Goal: Task Accomplishment & Management: Complete application form

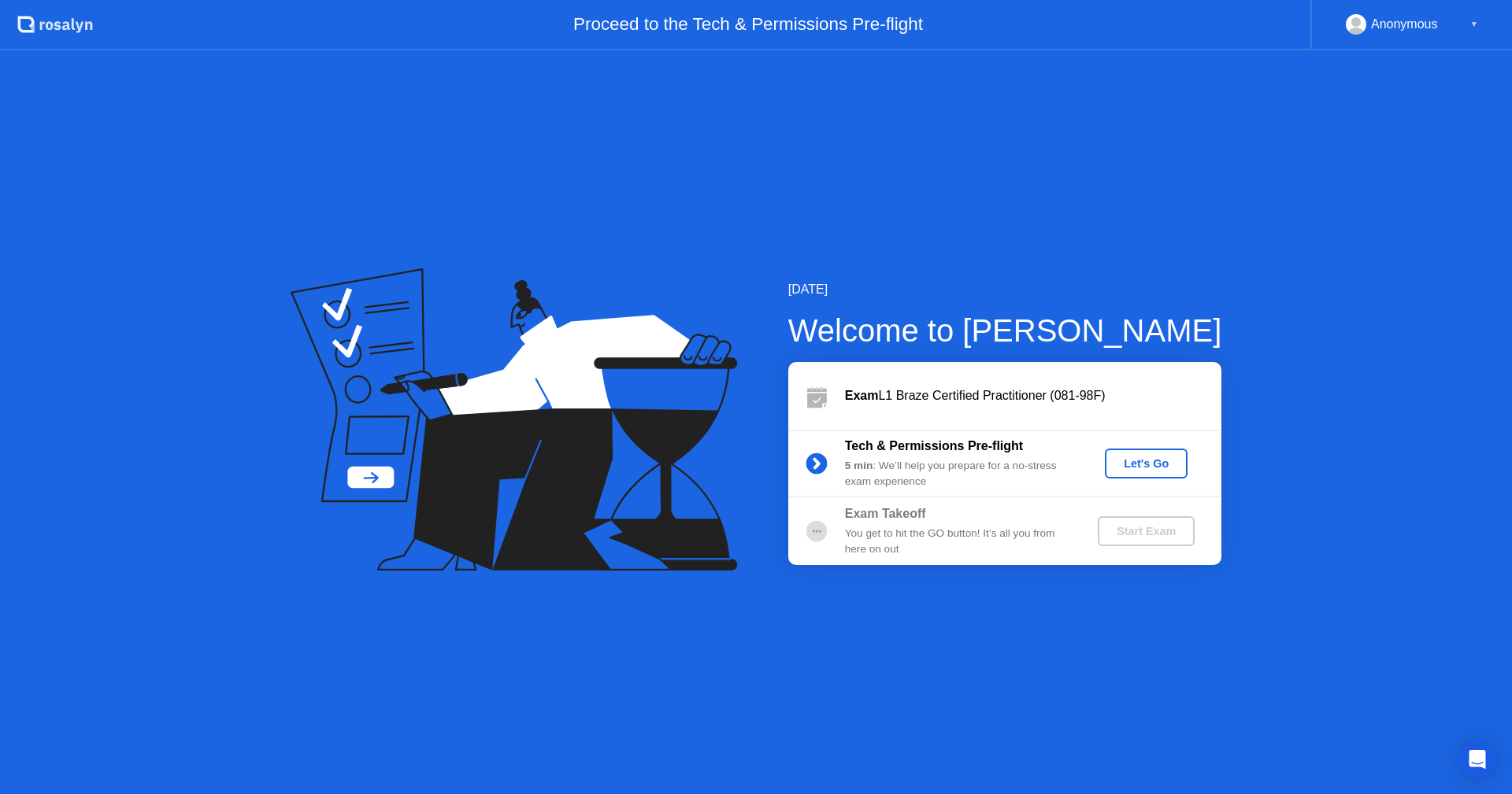
click at [1152, 469] on div "Let's Go" at bounding box center [1146, 464] width 70 height 13
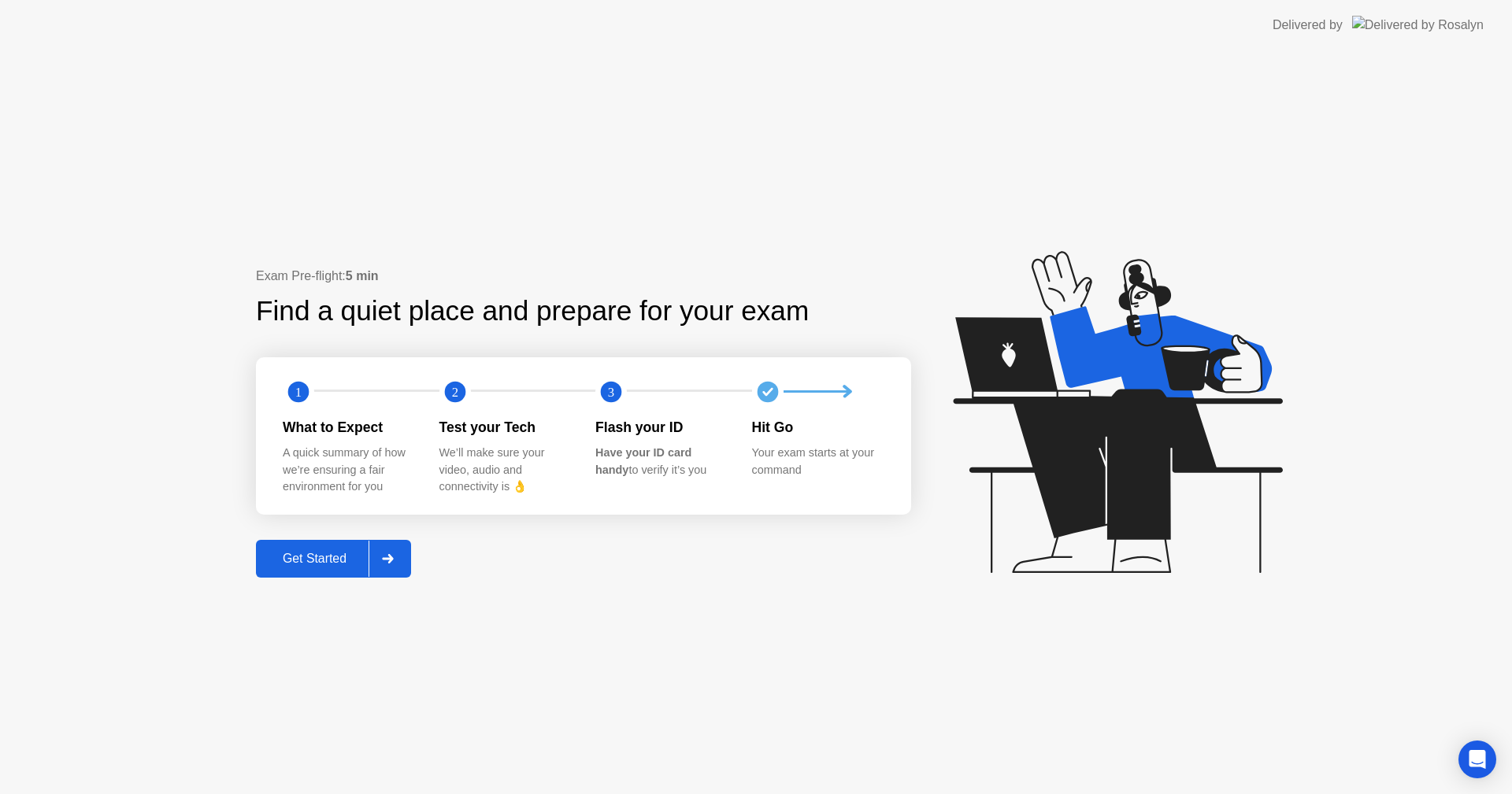
click at [326, 565] on div "Get Started" at bounding box center [314, 558] width 108 height 14
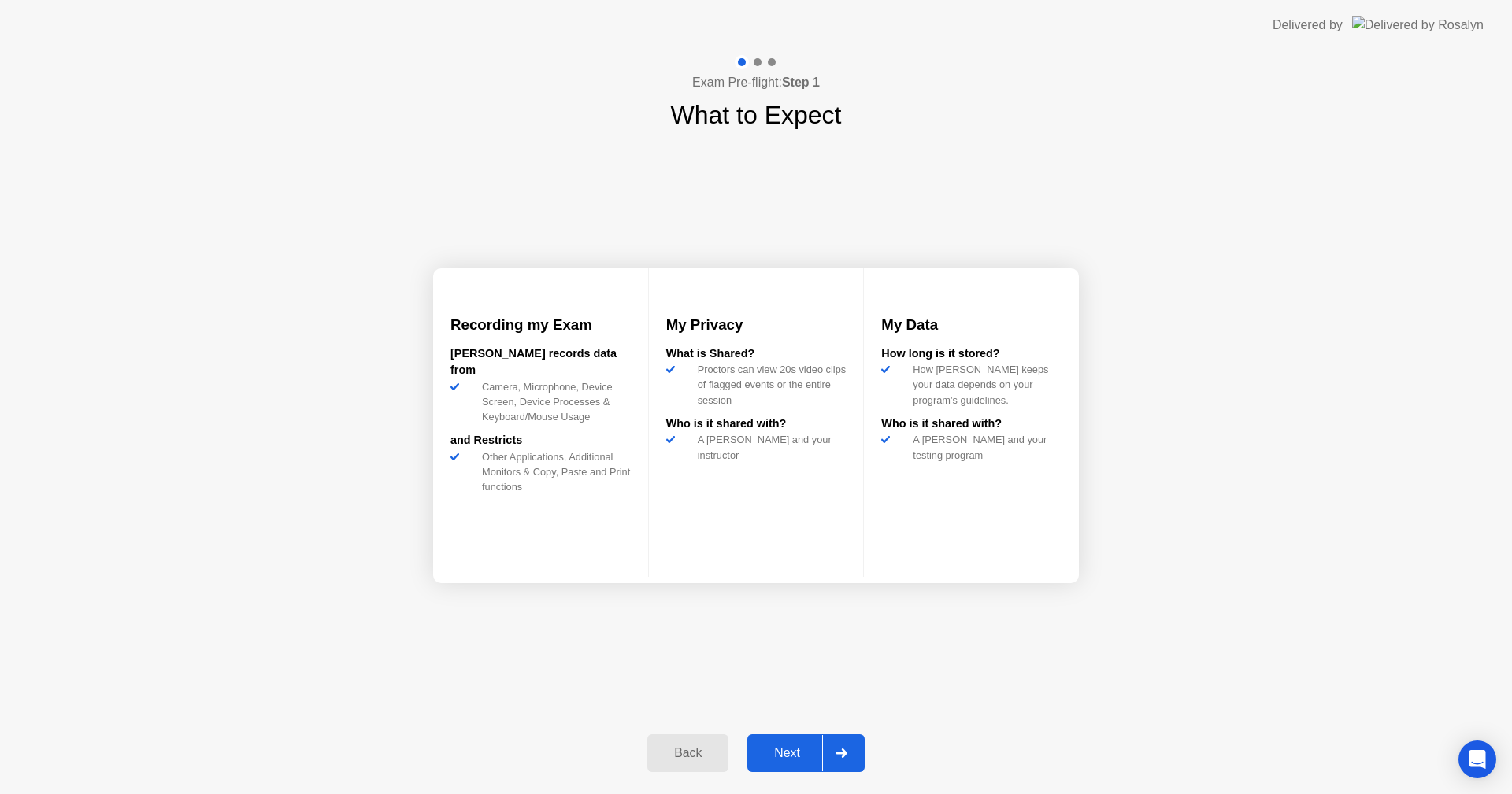
click at [847, 751] on icon at bounding box center [842, 754] width 12 height 10
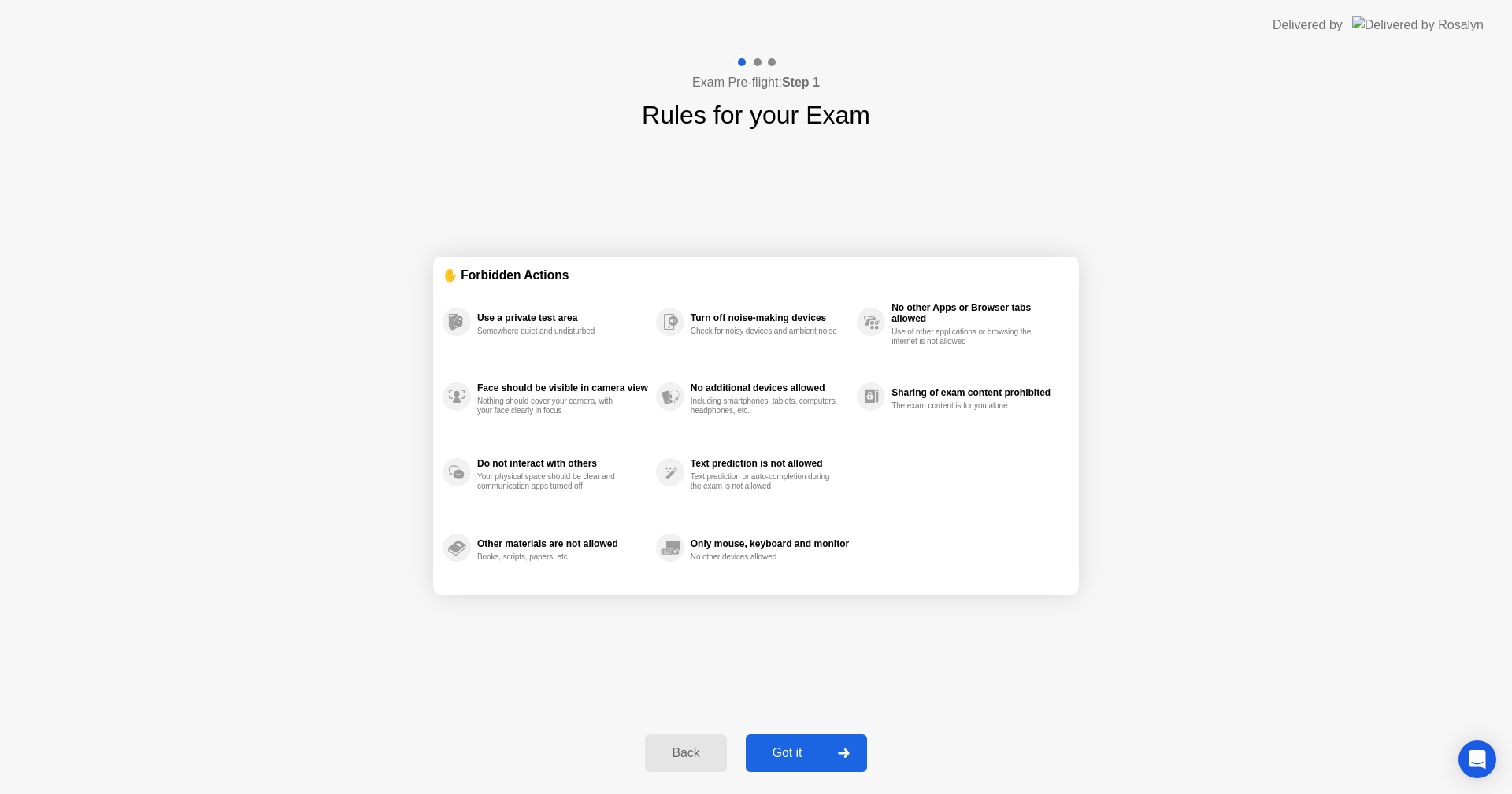
click at [784, 752] on div "Got it" at bounding box center [787, 753] width 74 height 14
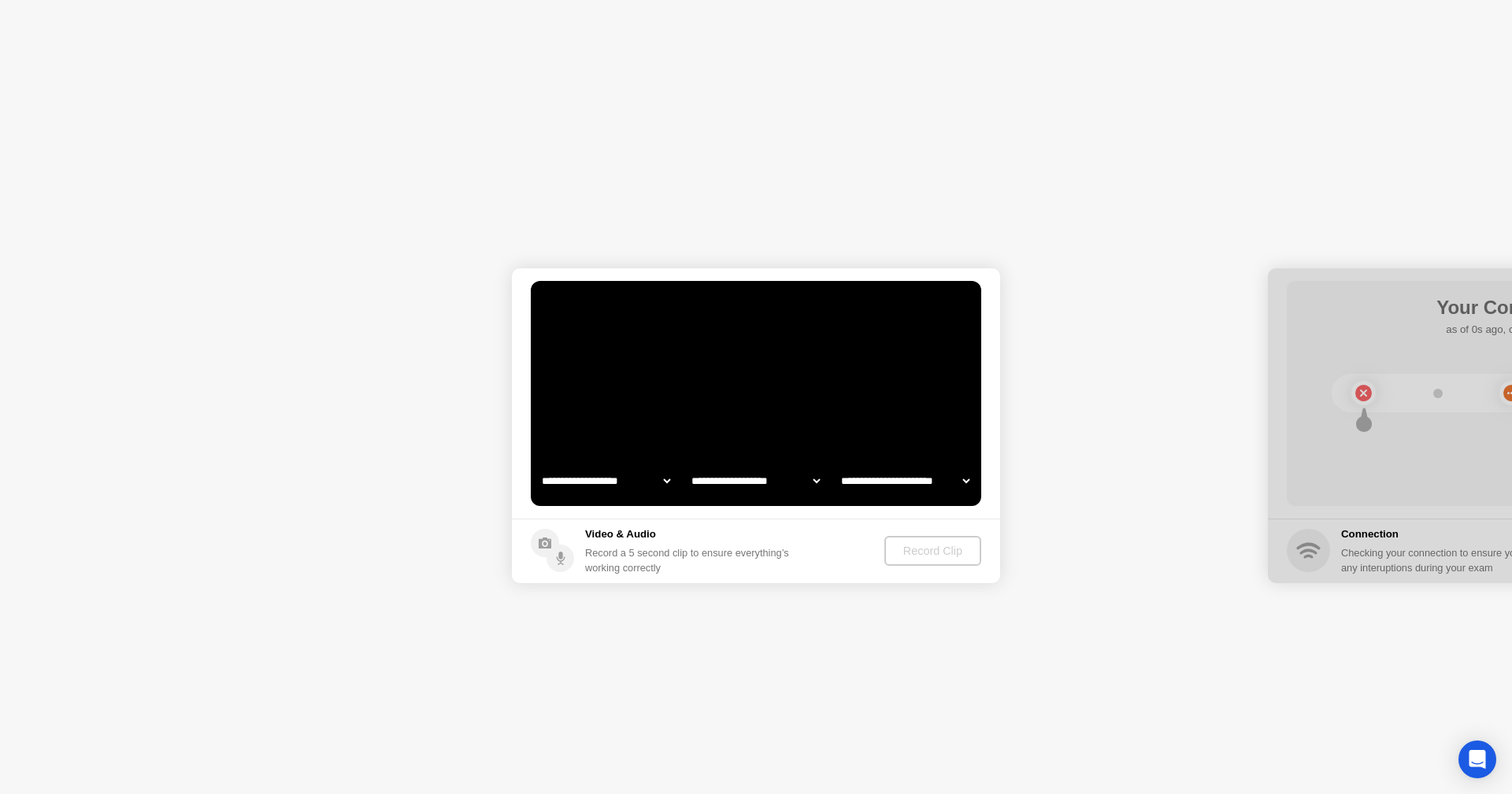
select select "**********"
select select "*******"
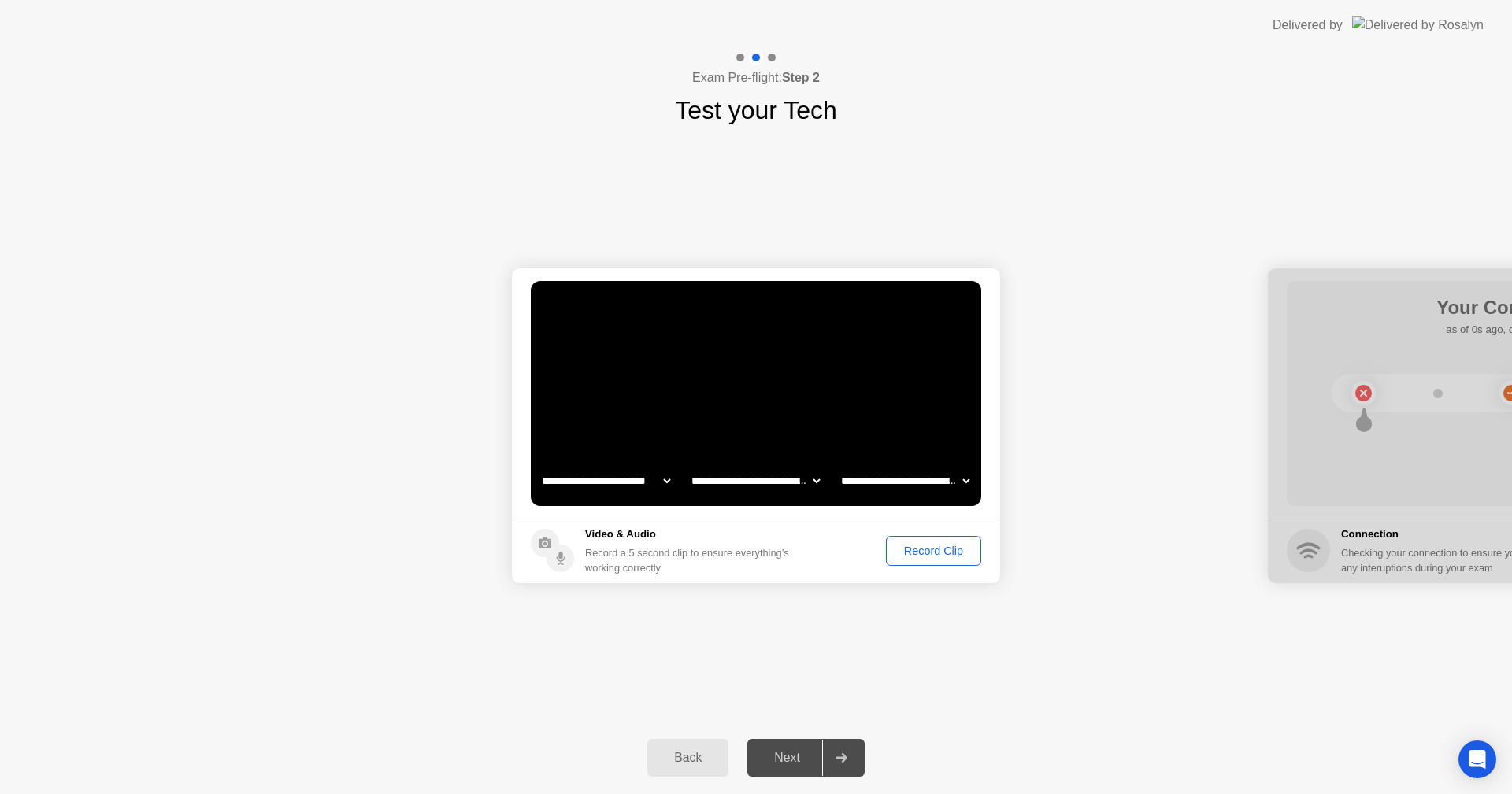
click at [930, 554] on div "Record Clip" at bounding box center [933, 550] width 84 height 13
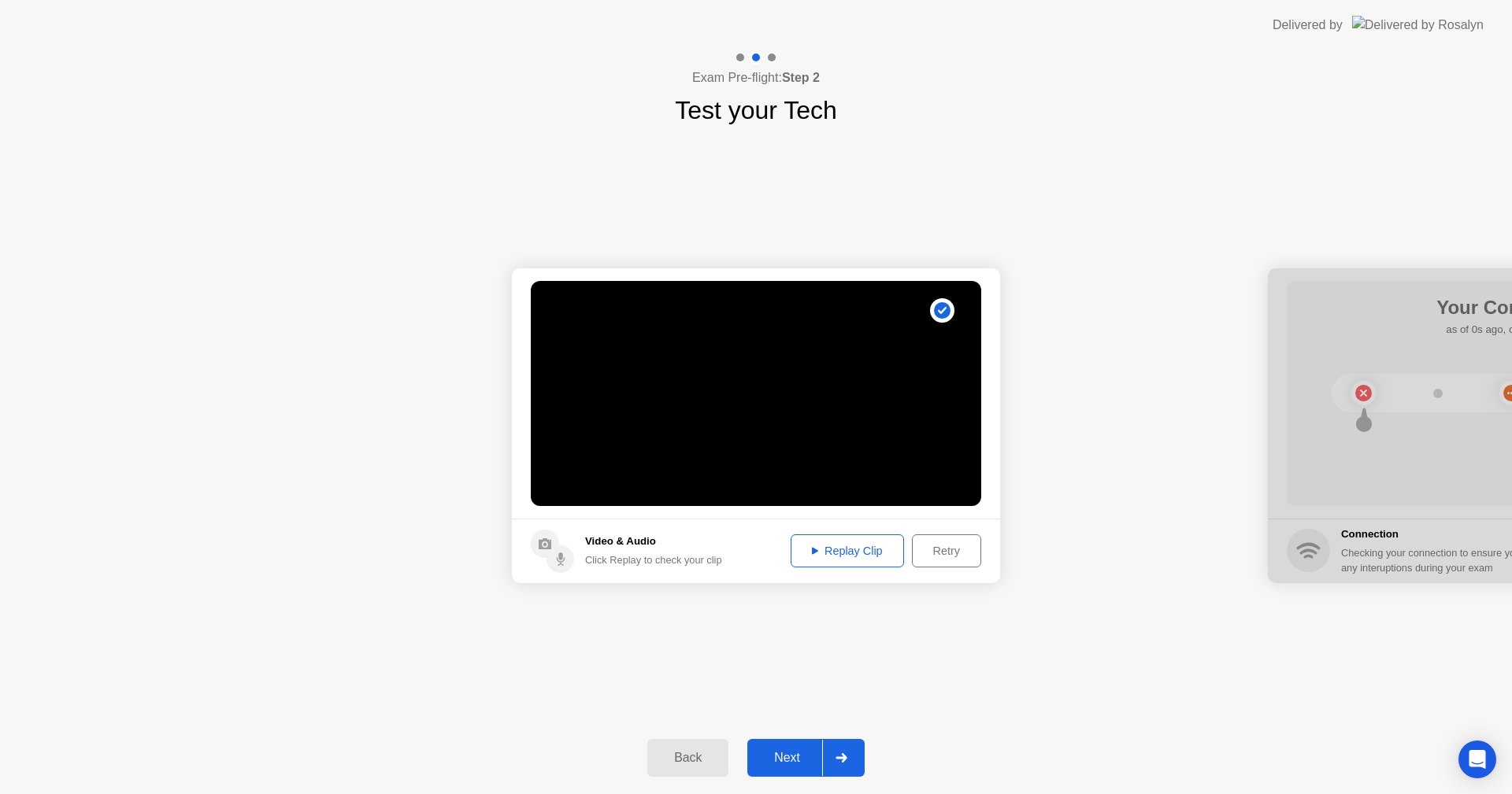
click at [835, 544] on div "Replay Clip" at bounding box center [848, 550] width 103 height 13
click at [818, 703] on div "**********" at bounding box center [756, 425] width 1512 height 593
click at [774, 761] on div "Next" at bounding box center [787, 758] width 70 height 14
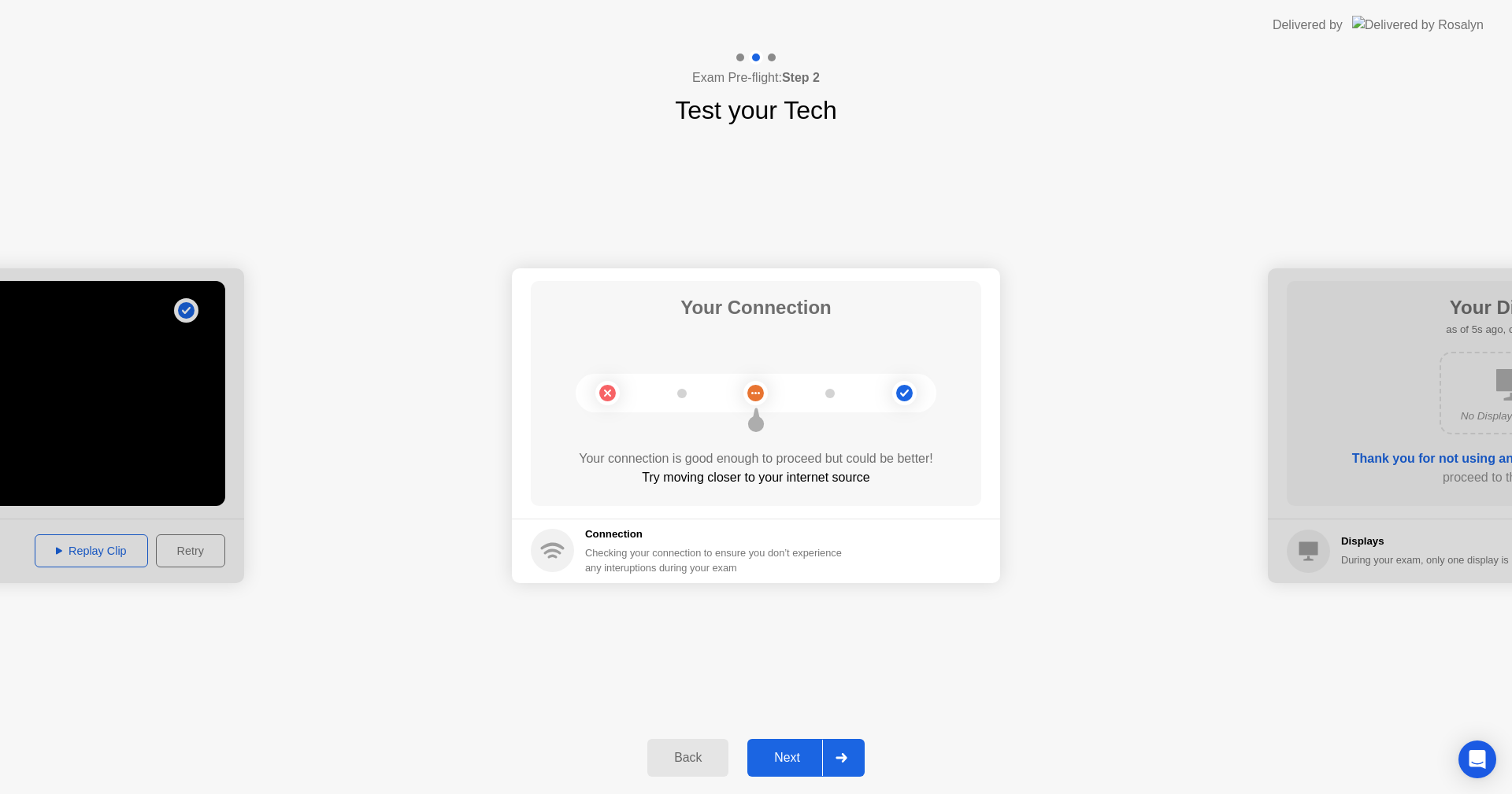
click at [758, 400] on circle at bounding box center [755, 393] width 17 height 17
click at [928, 403] on icon at bounding box center [904, 393] width 64 height 64
click at [914, 395] on circle at bounding box center [904, 393] width 25 height 25
click at [786, 757] on div "Next" at bounding box center [787, 758] width 70 height 14
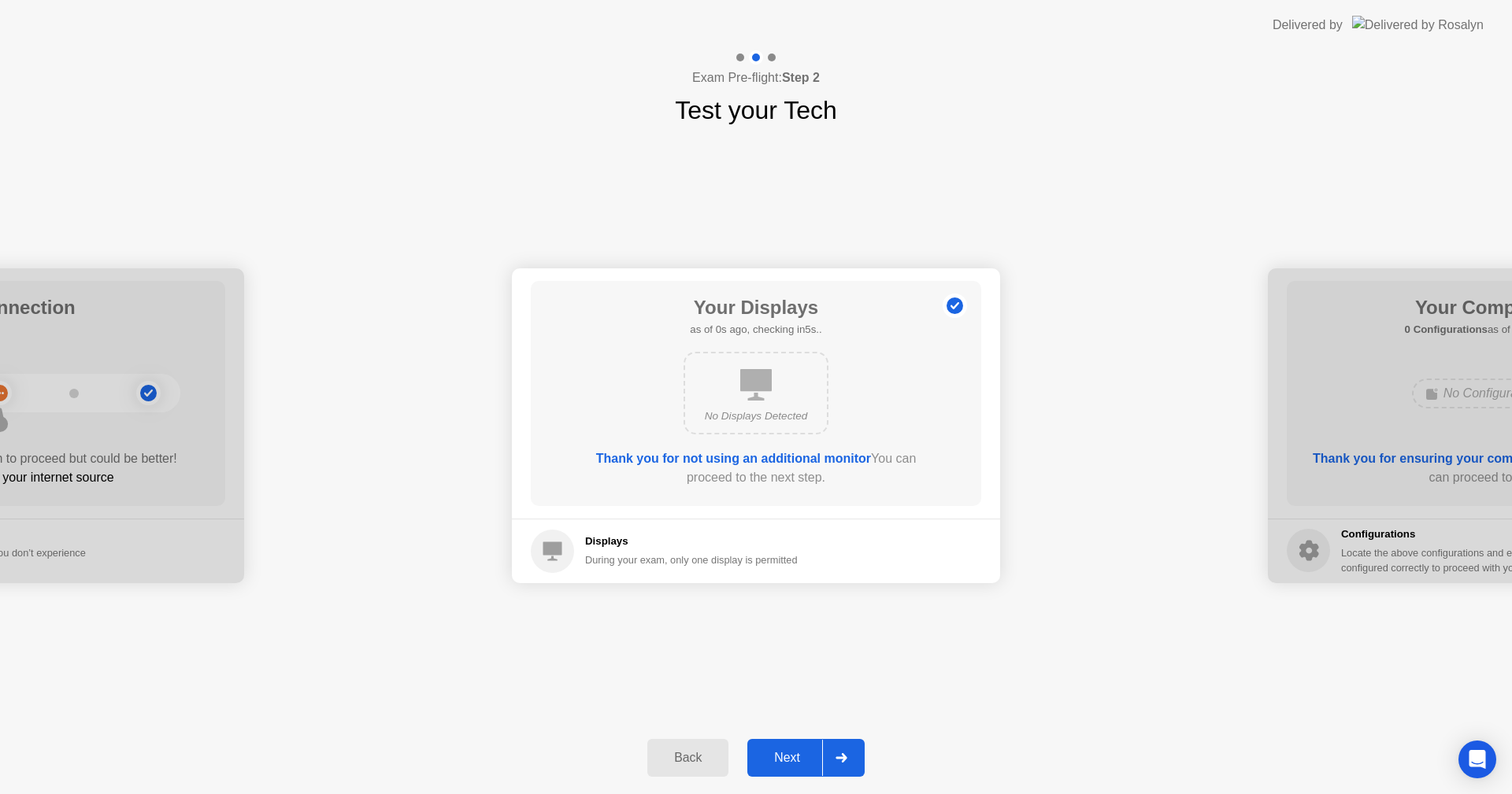
click at [777, 754] on div "Next" at bounding box center [787, 758] width 70 height 14
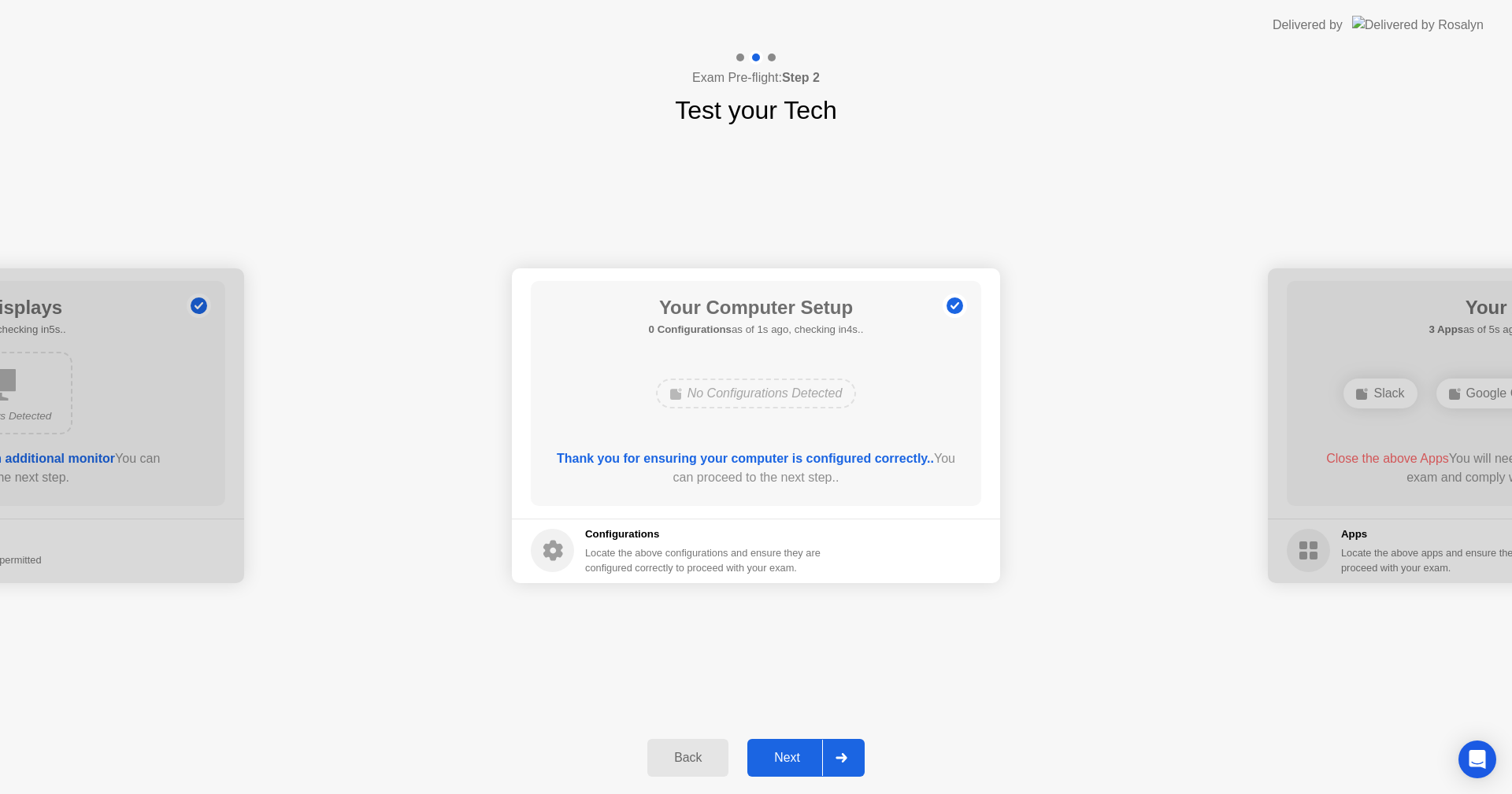
click at [782, 764] on div "Next" at bounding box center [787, 758] width 70 height 14
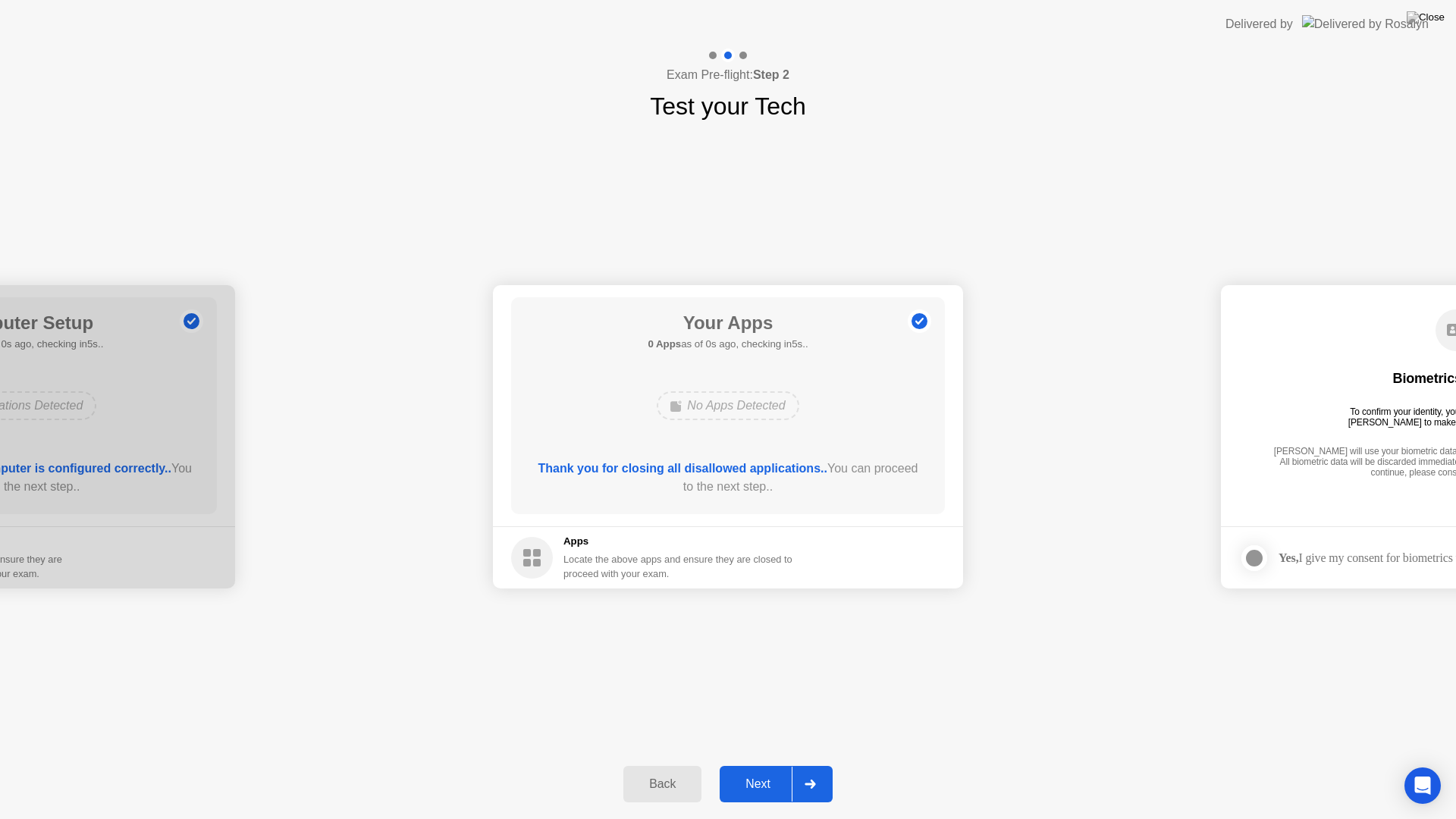
click at [776, 639] on div "**********" at bounding box center [728, 436] width 1456 height 624
click at [765, 764] on div "Next" at bounding box center [757, 784] width 67 height 13
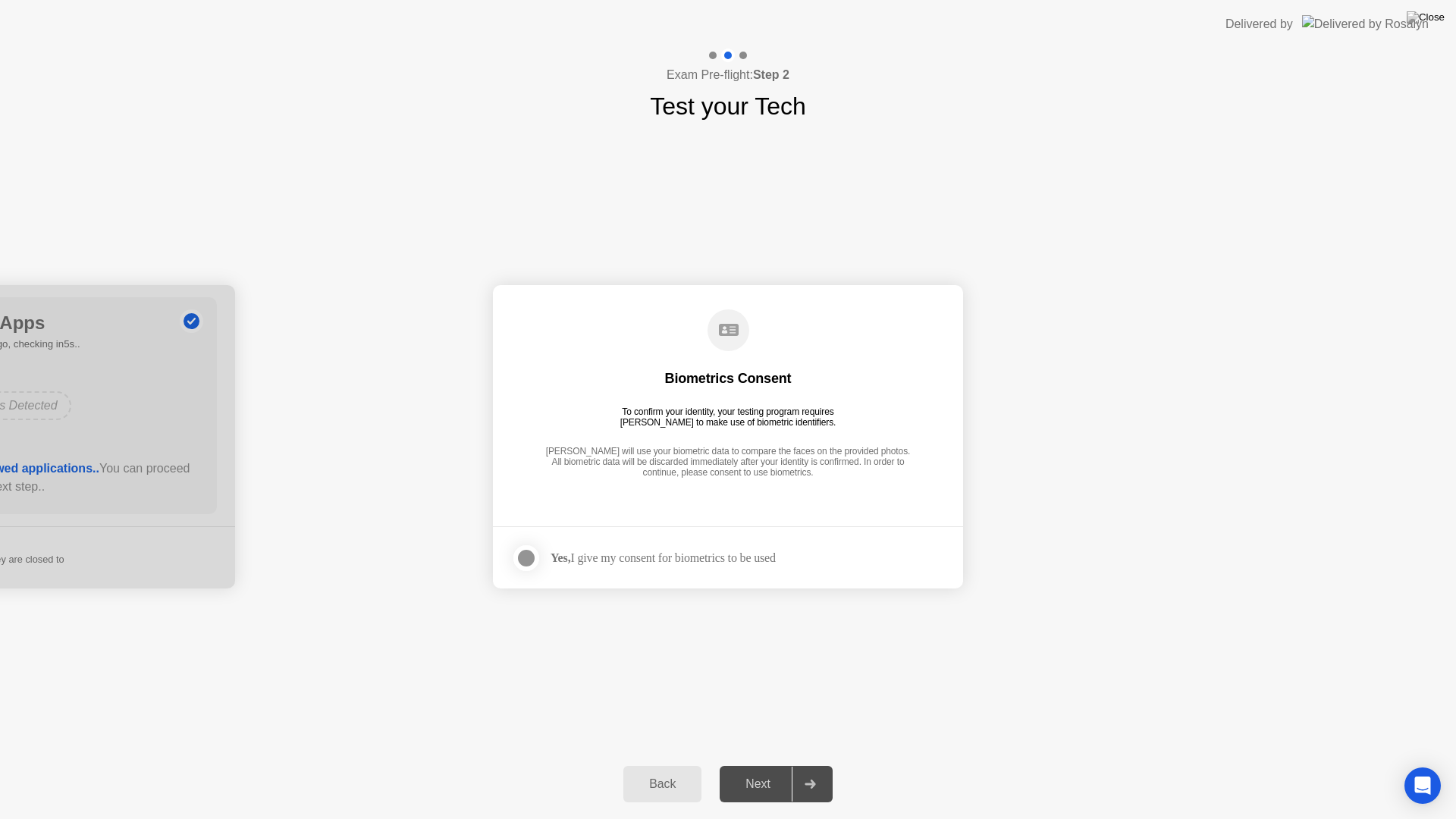
click at [529, 557] on div at bounding box center [526, 558] width 18 height 18
click at [766, 764] on div "Next" at bounding box center [757, 784] width 67 height 13
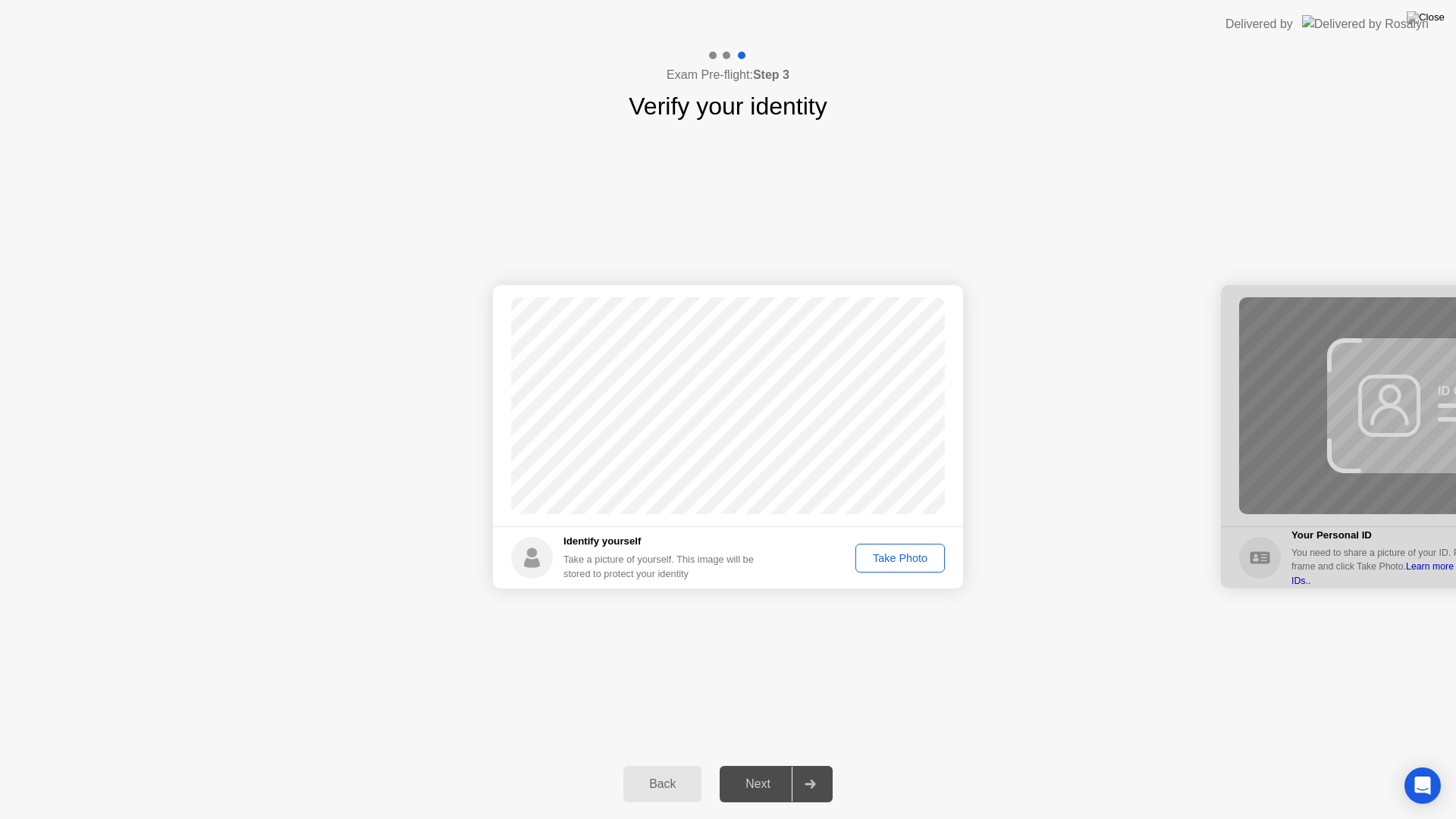
click at [888, 559] on div "Take Photo" at bounding box center [900, 558] width 79 height 12
click at [765, 764] on div "Next" at bounding box center [757, 784] width 67 height 13
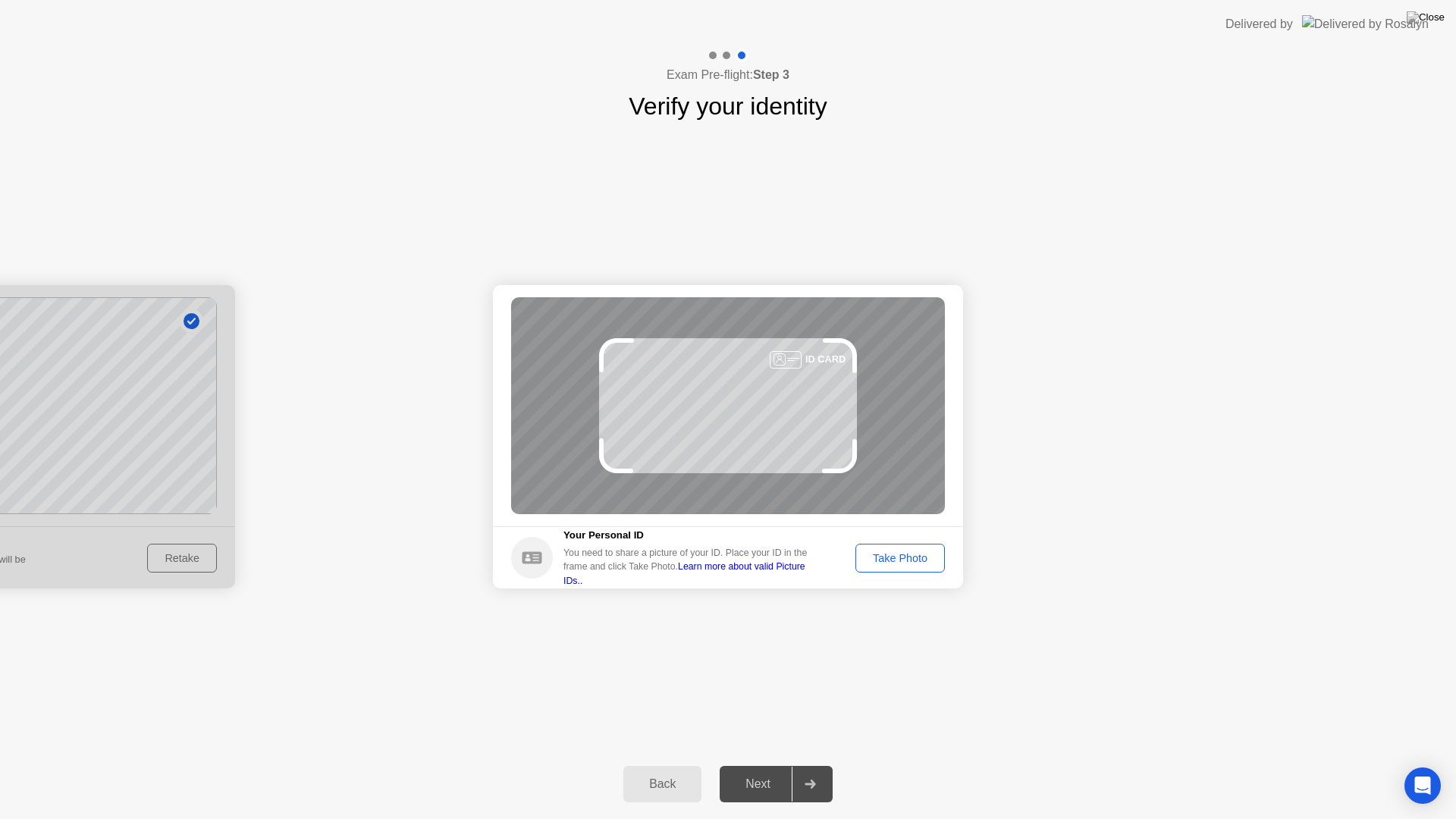
click at [873, 557] on div "Take Photo" at bounding box center [900, 558] width 79 height 12
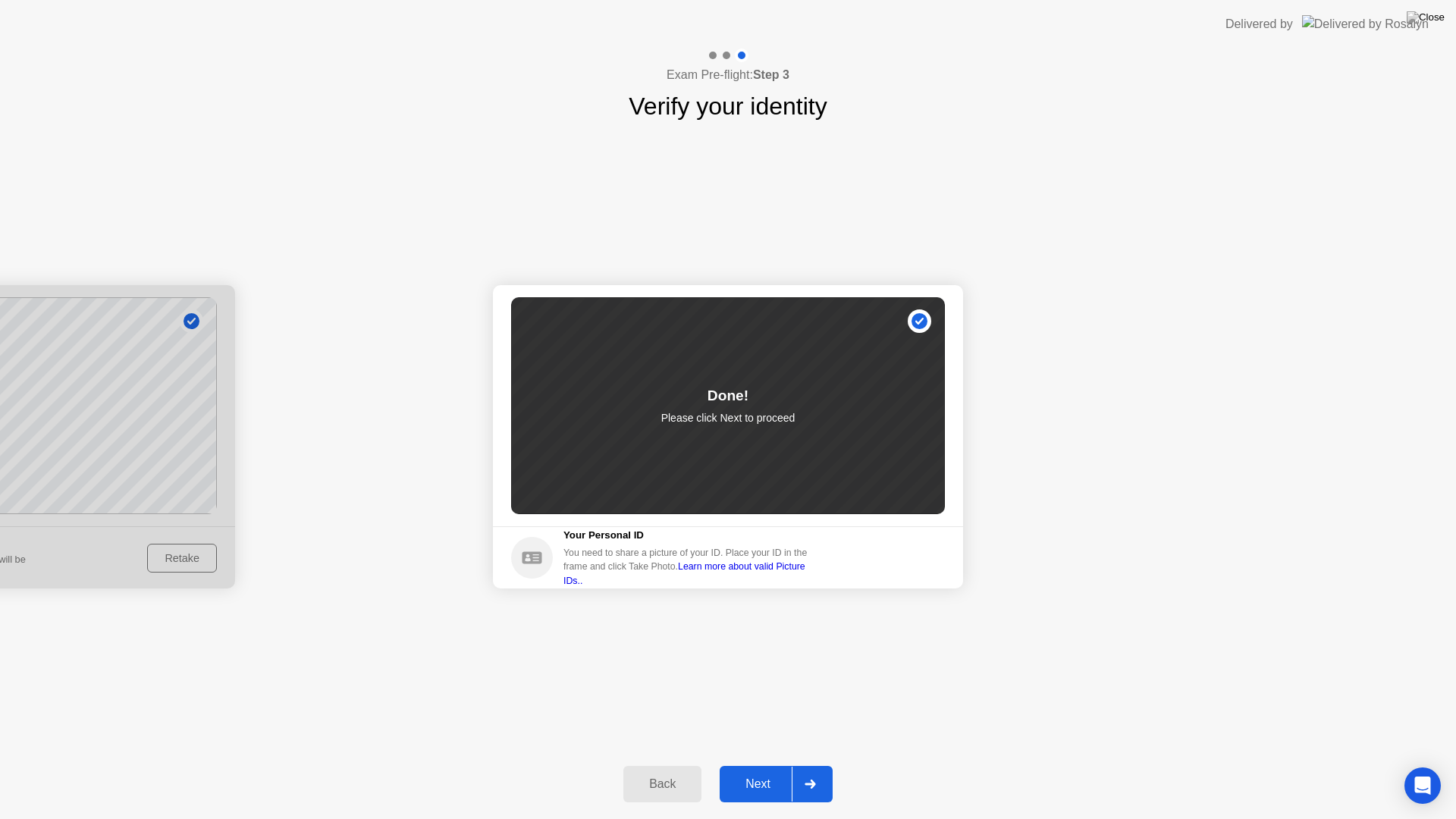
click at [765, 764] on div "Next" at bounding box center [757, 784] width 67 height 13
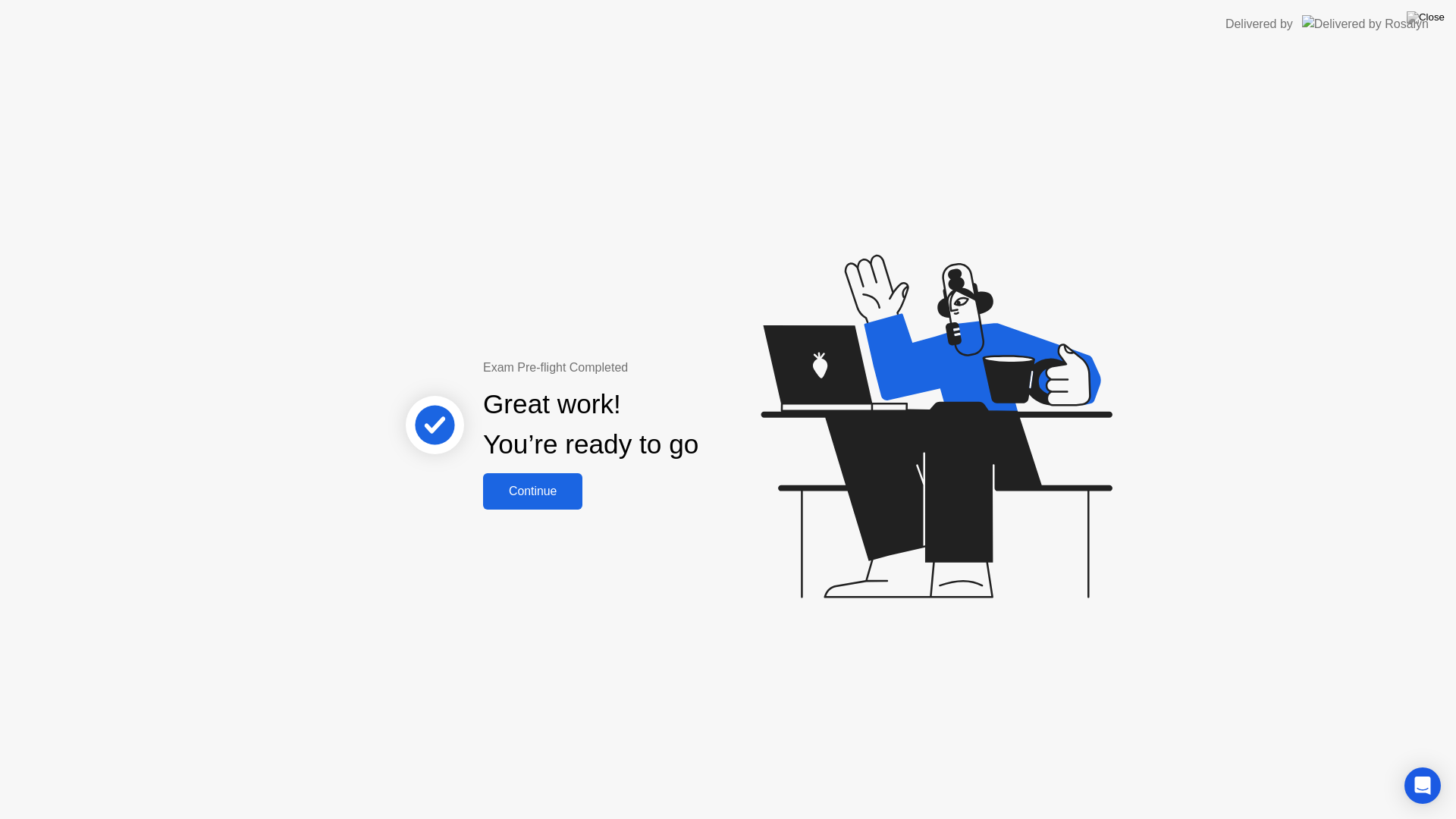
click at [532, 490] on div "Continue" at bounding box center [532, 491] width 90 height 13
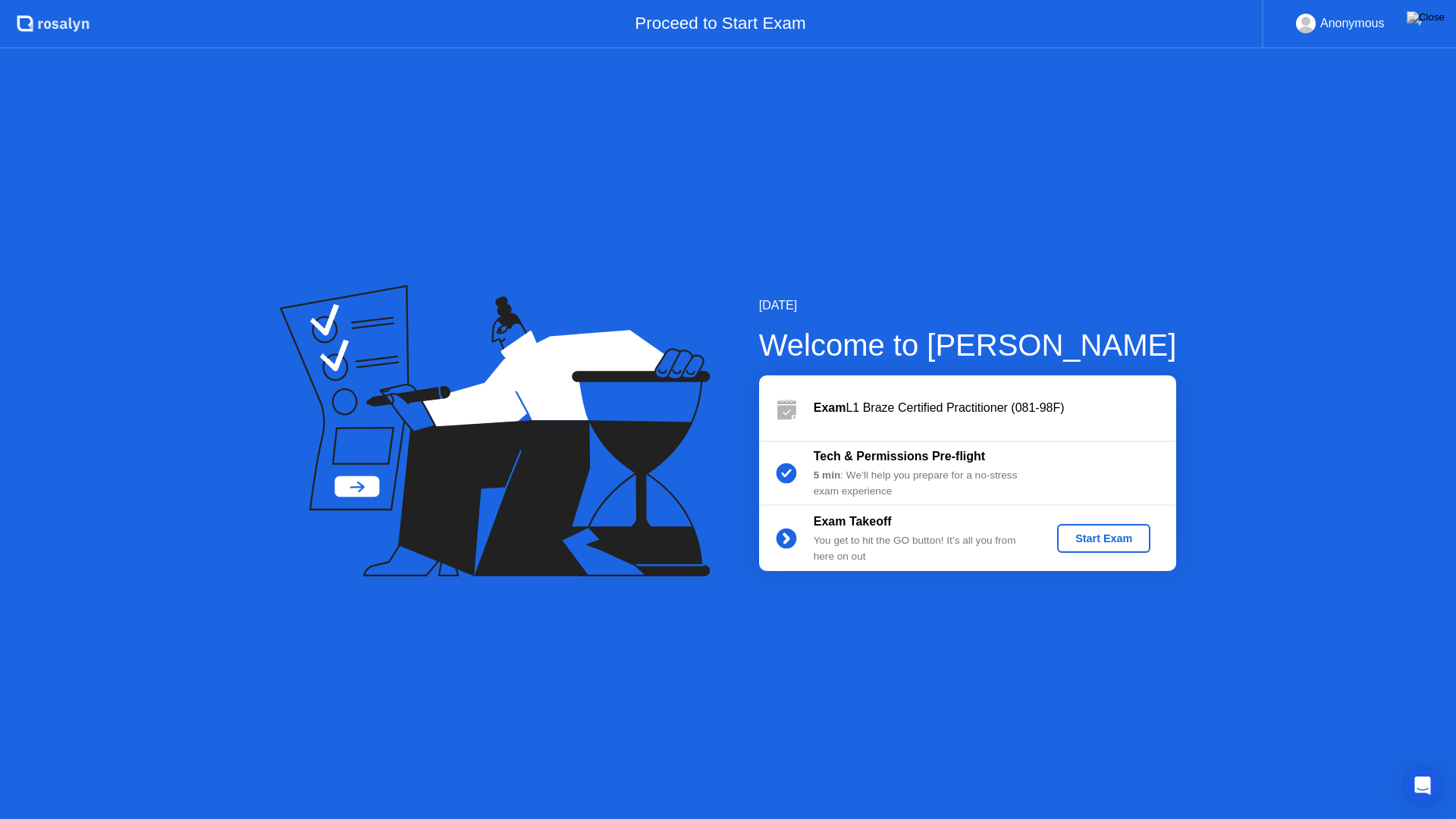
click at [1102, 535] on div "Start Exam" at bounding box center [1103, 538] width 81 height 12
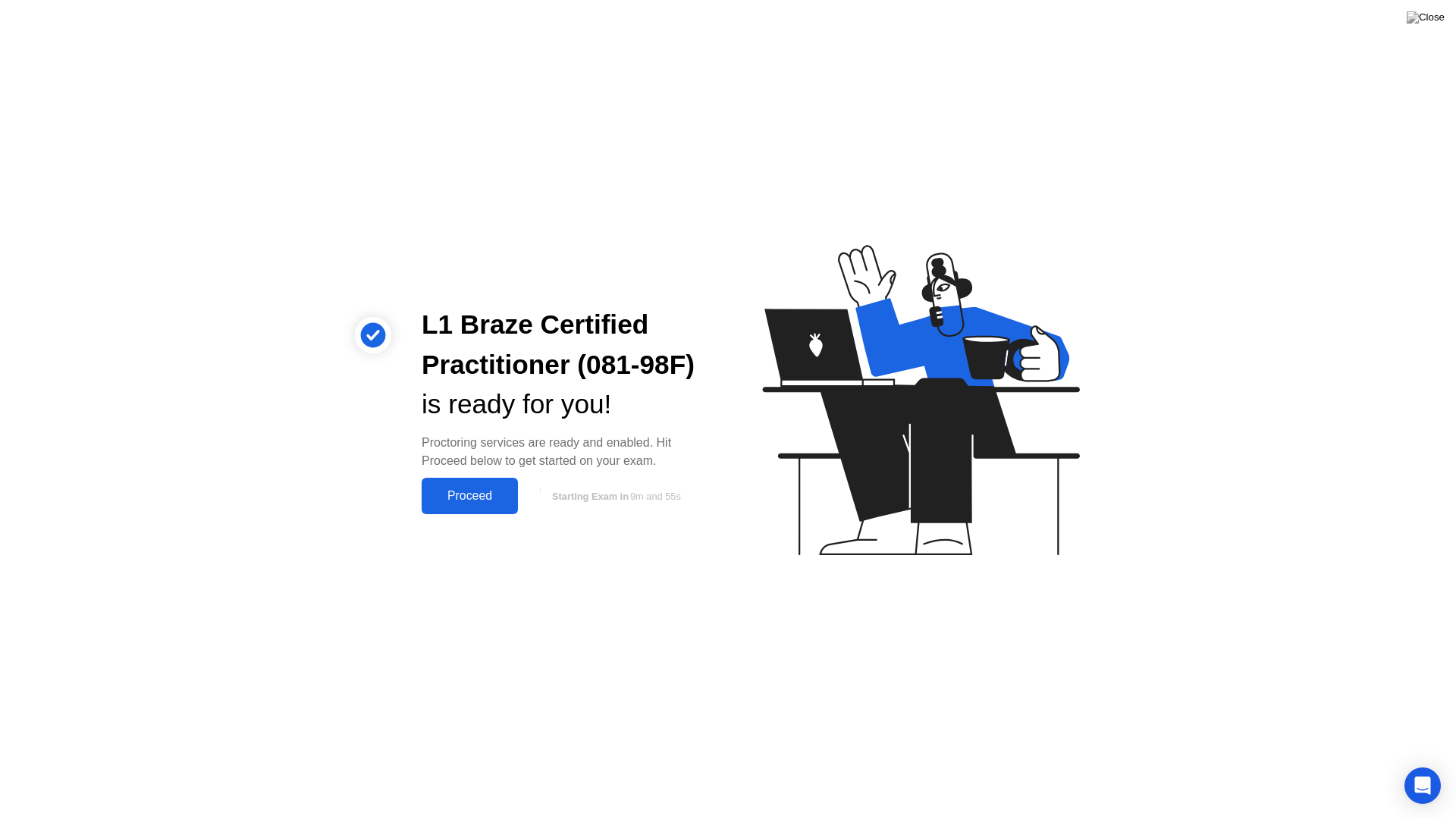
click at [460, 500] on div "Proceed" at bounding box center [469, 496] width 87 height 13
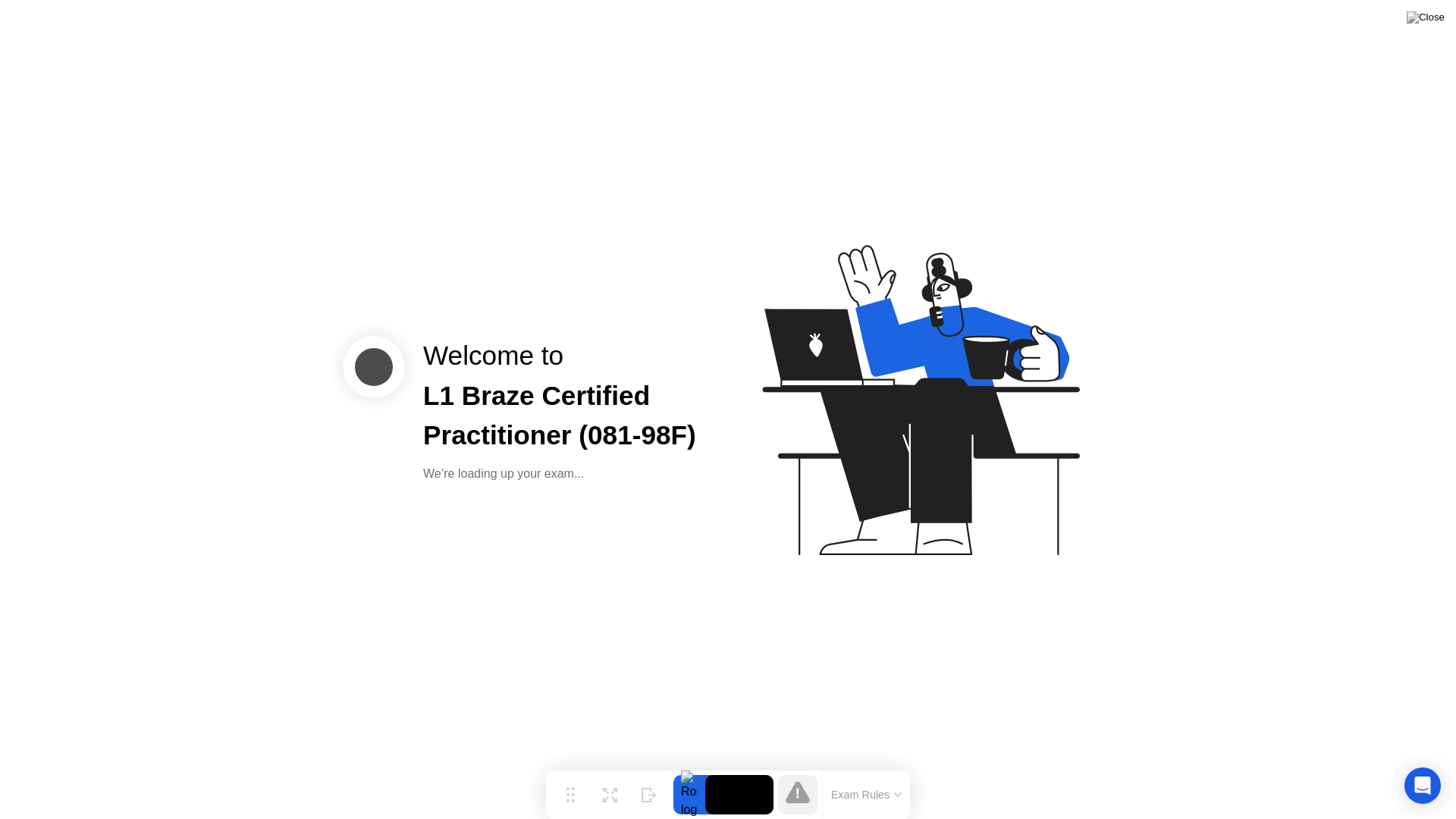
click at [897, 764] on button "Exam Rules" at bounding box center [867, 794] width 81 height 13
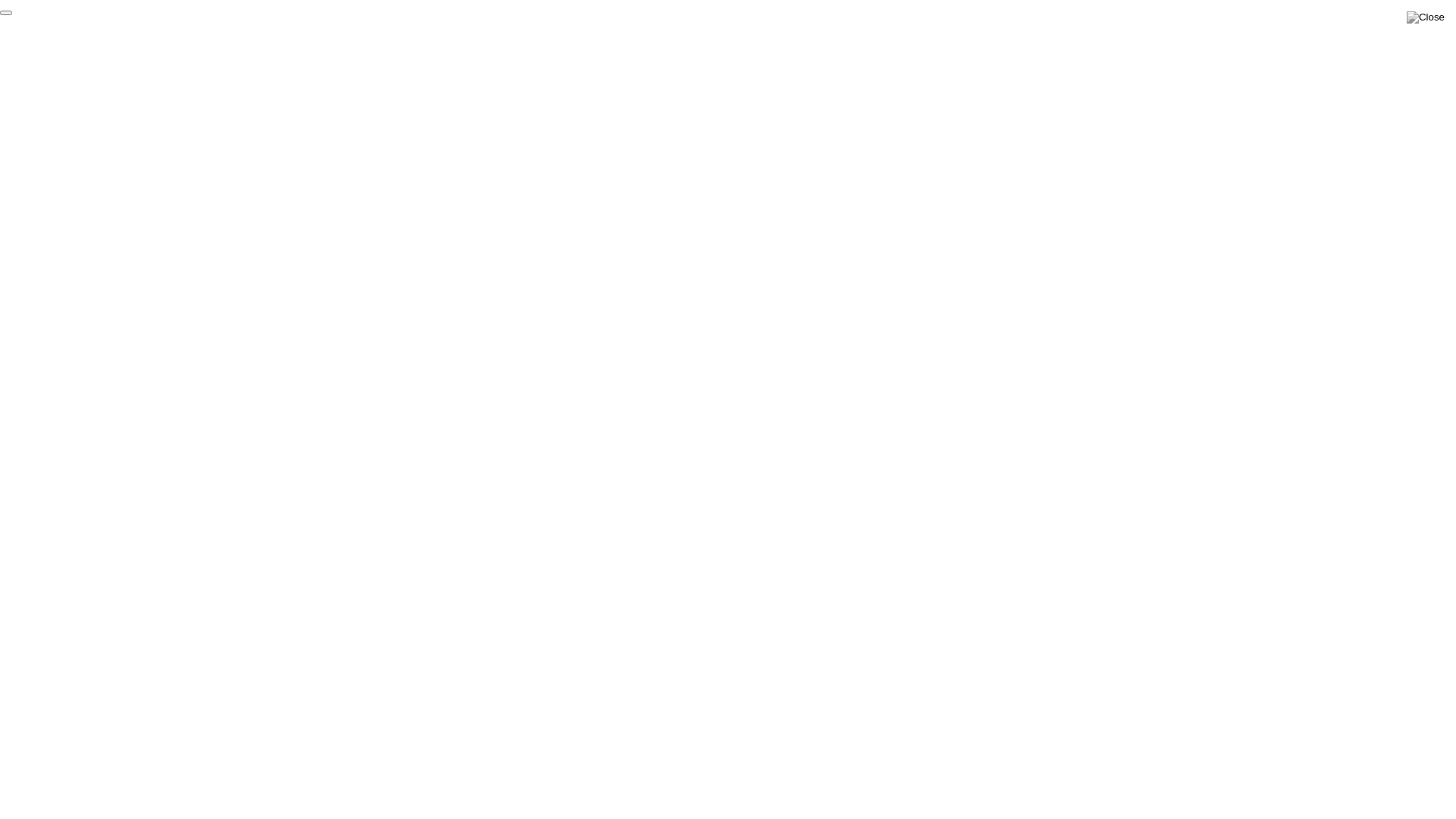
click div "End Proctoring Session"
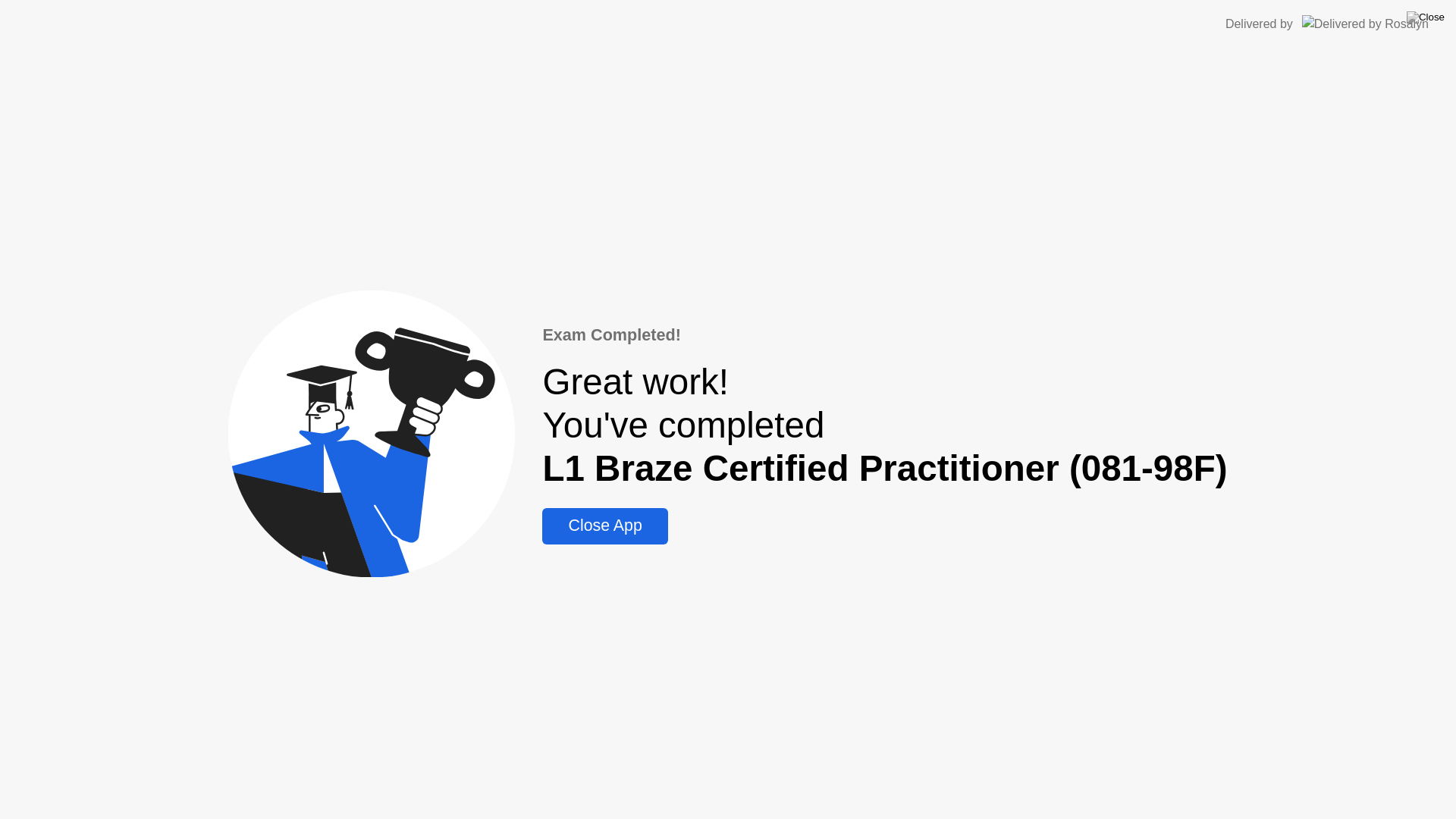
click at [600, 526] on div "Close App" at bounding box center [604, 525] width 116 height 19
